Goal: Task Accomplishment & Management: Use online tool/utility

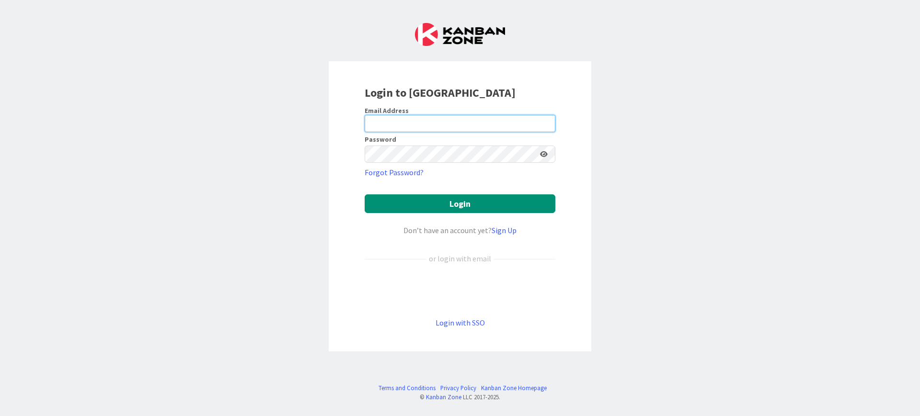
click at [447, 120] on input "email" at bounding box center [460, 123] width 191 height 17
type input "[EMAIL_ADDRESS][DOMAIN_NAME]"
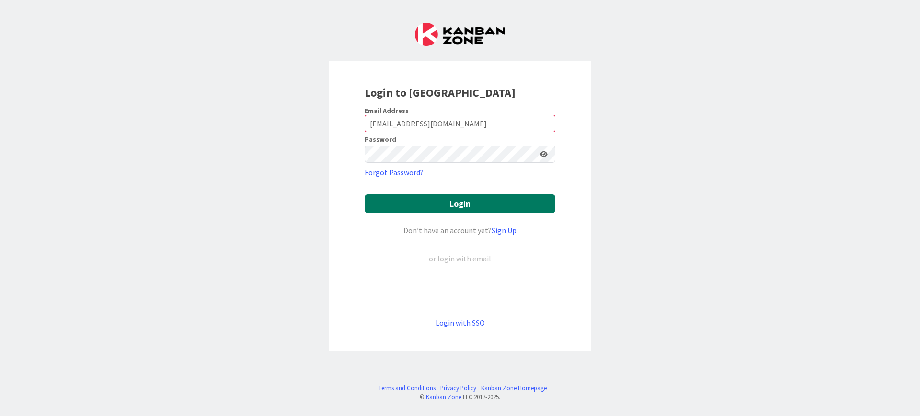
click at [454, 205] on button "Login" at bounding box center [460, 204] width 191 height 19
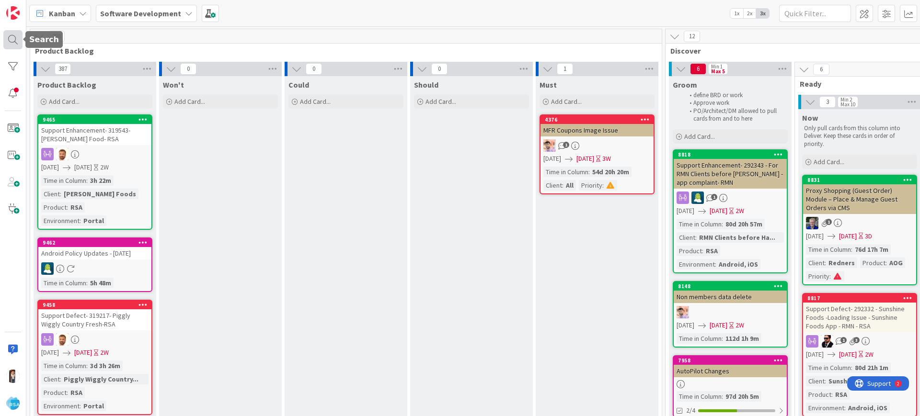
click at [5, 41] on div at bounding box center [12, 39] width 19 height 19
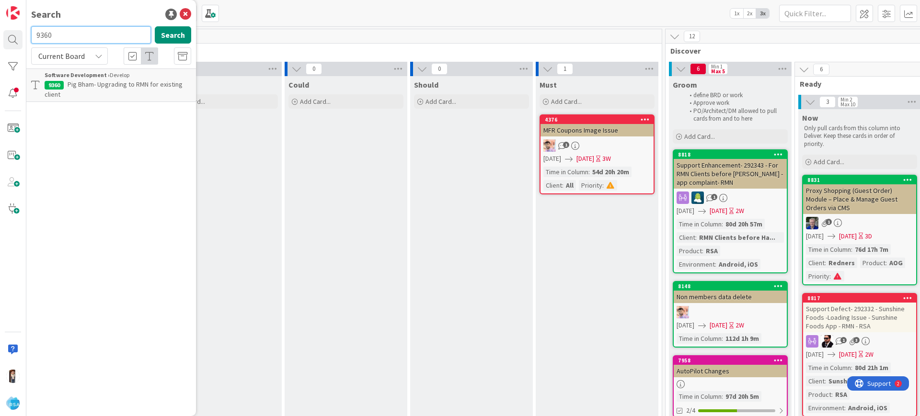
click at [84, 43] on input "9360" at bounding box center [91, 34] width 120 height 17
type input "9"
type input "8580"
click at [185, 16] on icon at bounding box center [185, 14] width 11 height 11
